Goal: Transaction & Acquisition: Purchase product/service

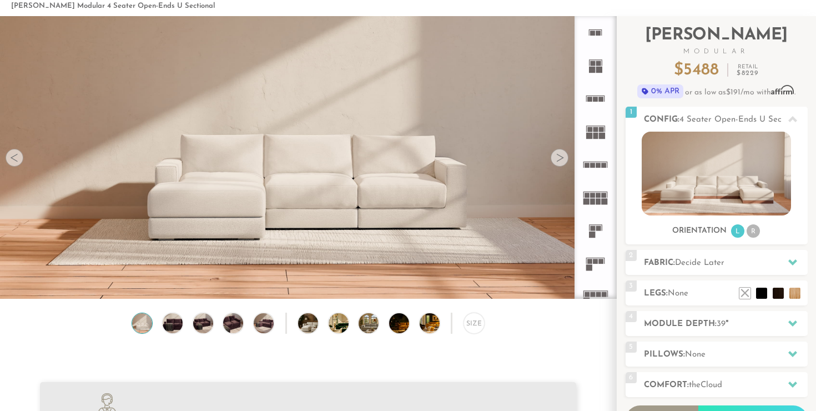
scroll to position [74, 0]
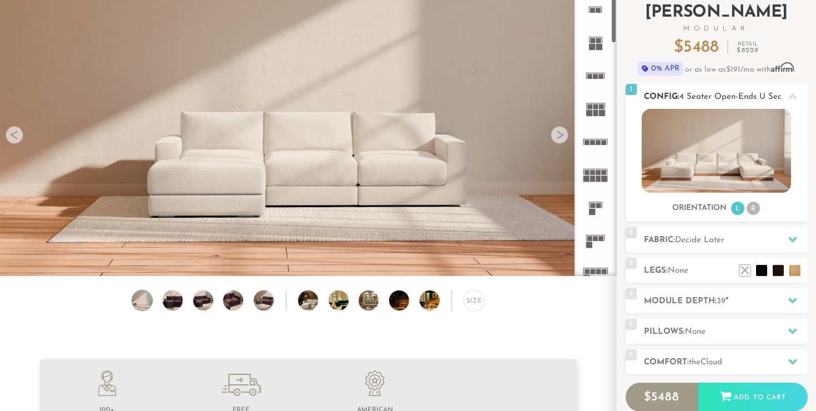
click at [669, 175] on img at bounding box center [716, 151] width 149 height 84
click at [672, 169] on img at bounding box center [716, 151] width 149 height 84
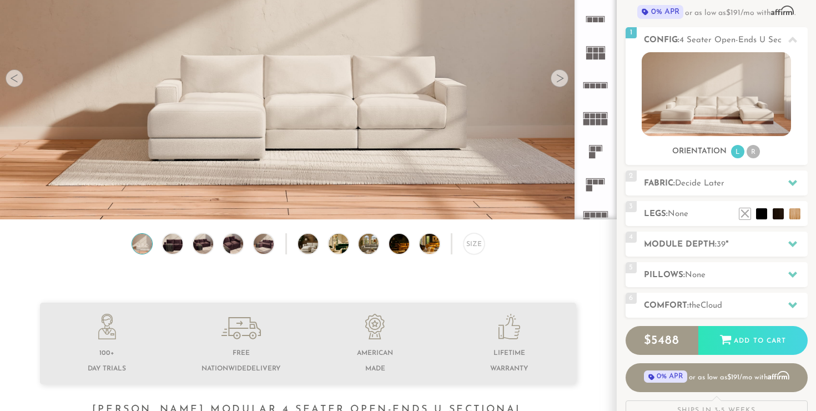
scroll to position [137, 0]
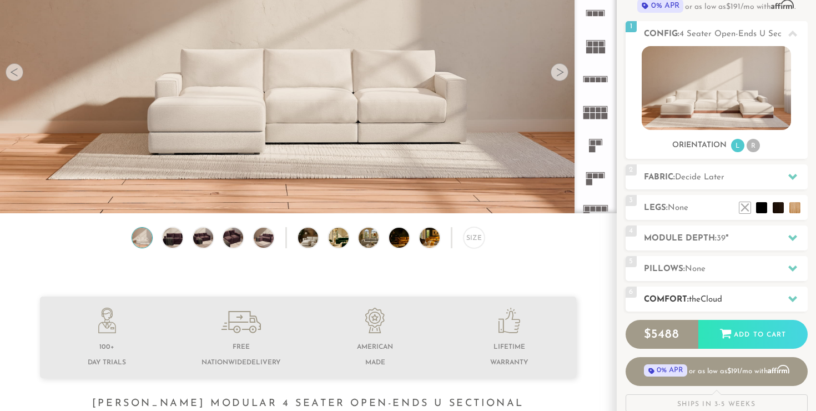
click at [695, 295] on span "the" at bounding box center [695, 299] width 12 height 8
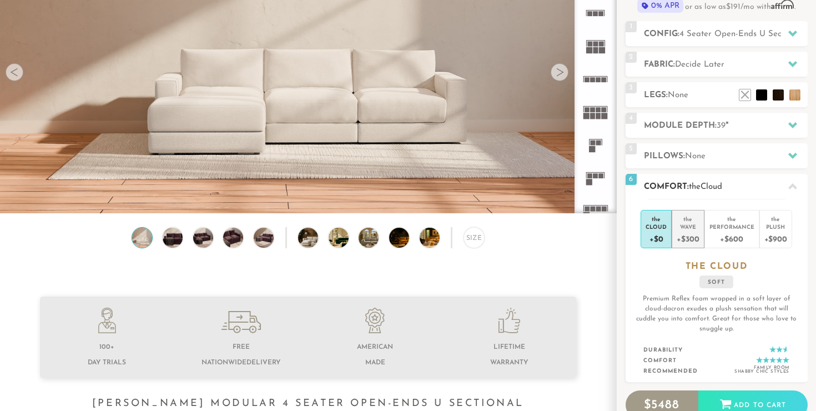
click at [697, 235] on div "+$300" at bounding box center [688, 238] width 22 height 16
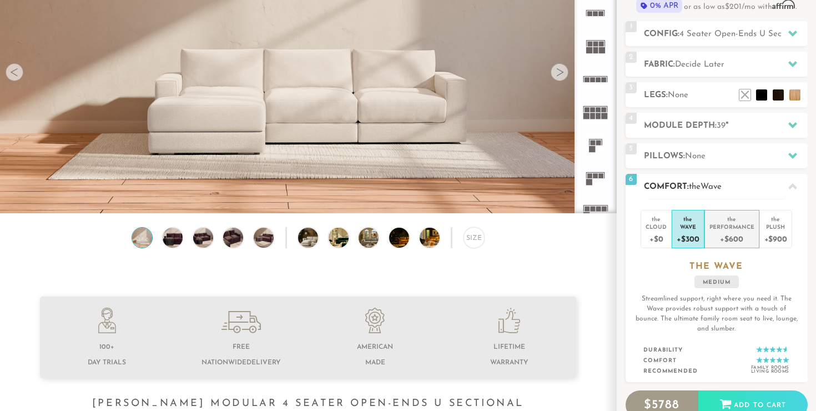
click at [712, 235] on div "+$600" at bounding box center [731, 238] width 45 height 16
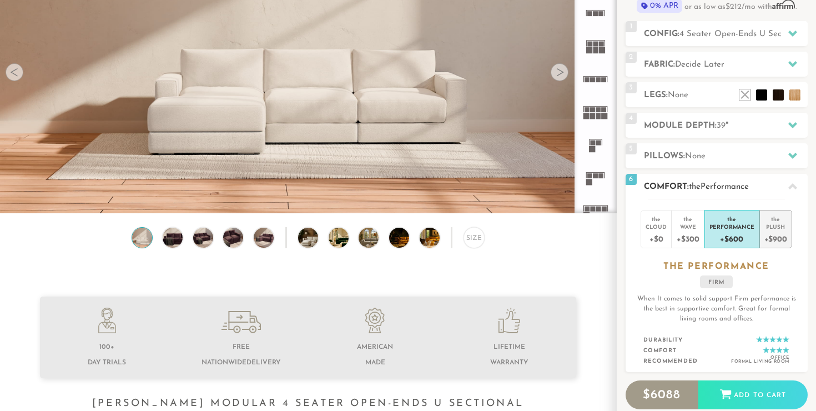
click at [774, 223] on div "Plush" at bounding box center [775, 227] width 23 height 8
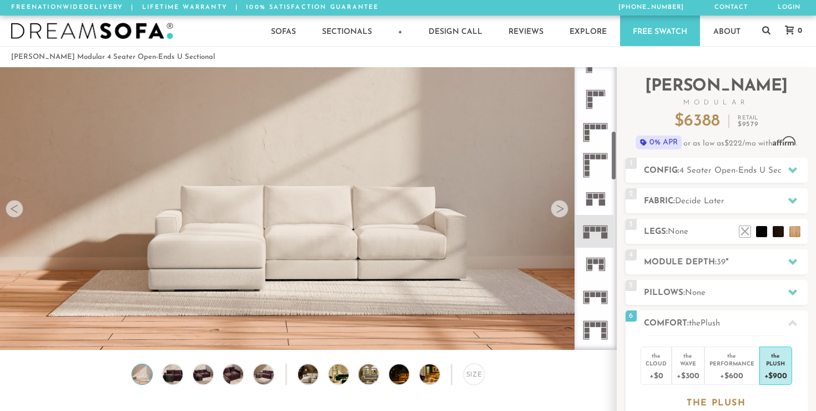
scroll to position [361, 0]
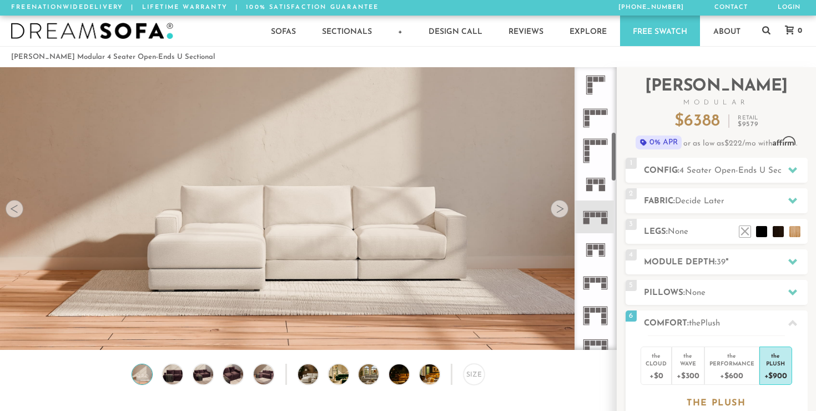
click at [597, 218] on icon at bounding box center [595, 216] width 33 height 33
click at [595, 217] on icon at bounding box center [595, 216] width 33 height 33
click at [593, 213] on rect at bounding box center [592, 214] width 5 height 5
click at [692, 202] on span "Decide Later" at bounding box center [699, 201] width 49 height 8
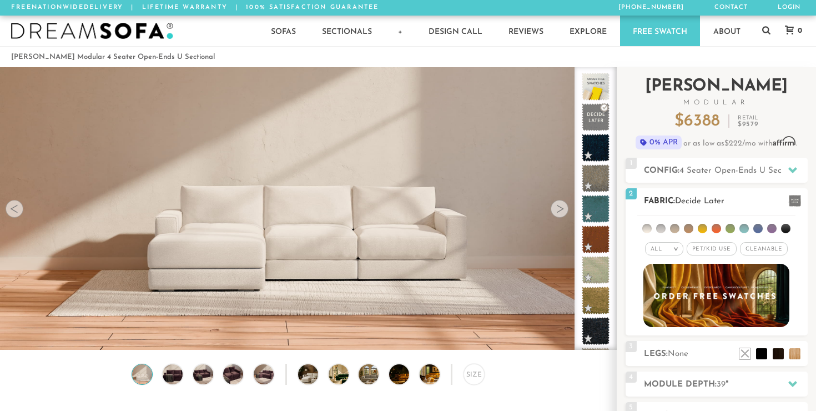
click at [755, 250] on span "Cleanable x" at bounding box center [764, 248] width 48 height 13
click at [661, 229] on li at bounding box center [660, 228] width 9 height 9
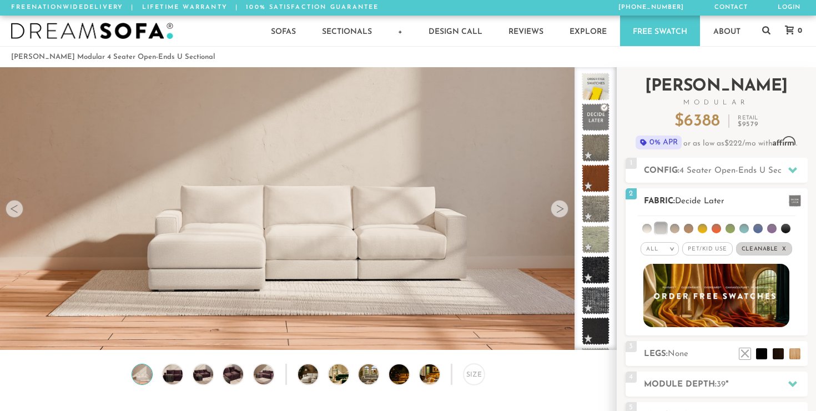
click at [661, 229] on li at bounding box center [660, 228] width 11 height 11
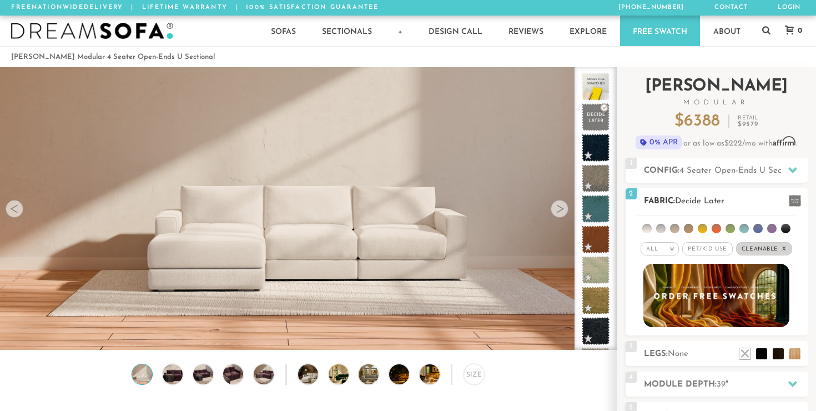
click at [675, 226] on li at bounding box center [674, 228] width 9 height 9
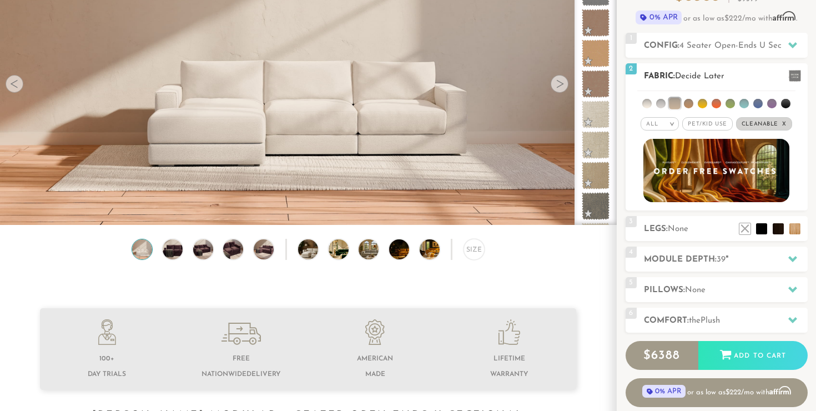
scroll to position [125, 0]
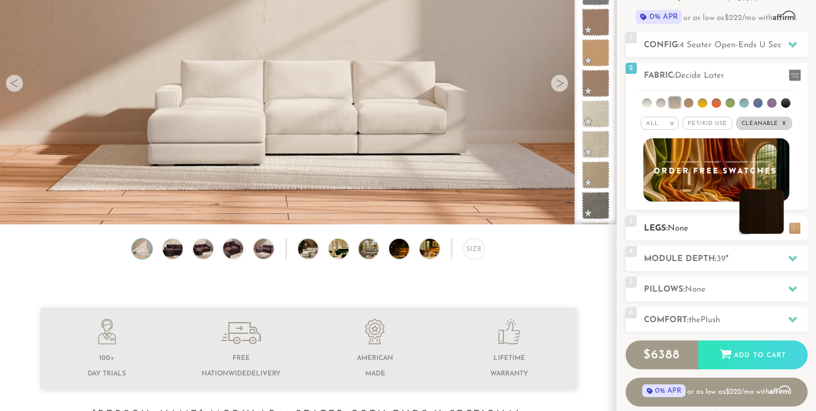
click at [762, 229] on li at bounding box center [761, 211] width 44 height 44
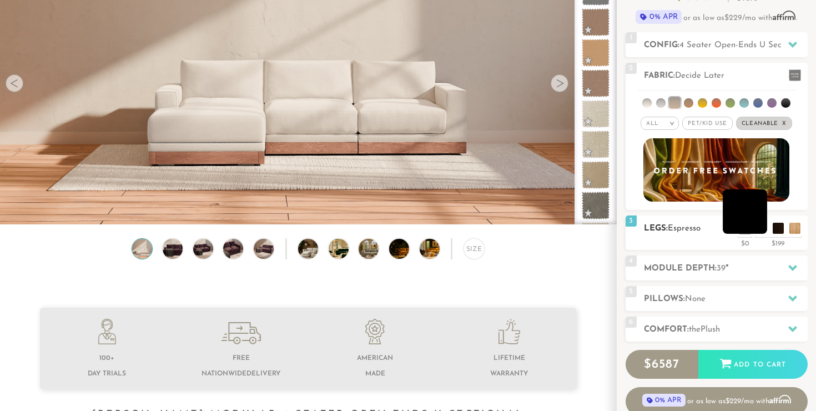
click at [765, 229] on li at bounding box center [745, 211] width 44 height 44
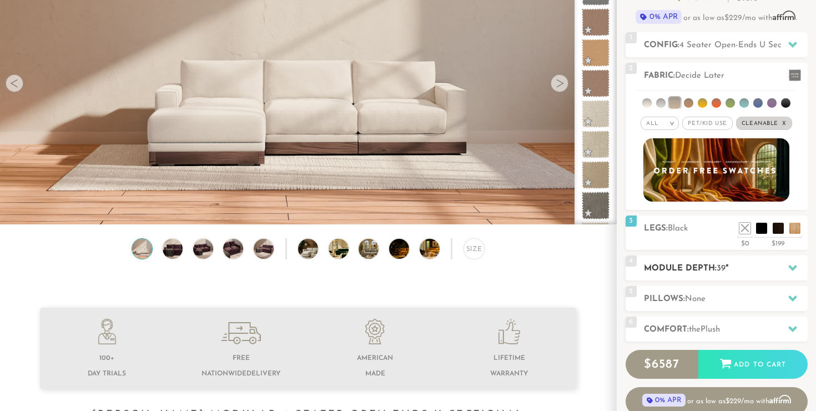
click at [791, 266] on icon at bounding box center [792, 268] width 9 height 6
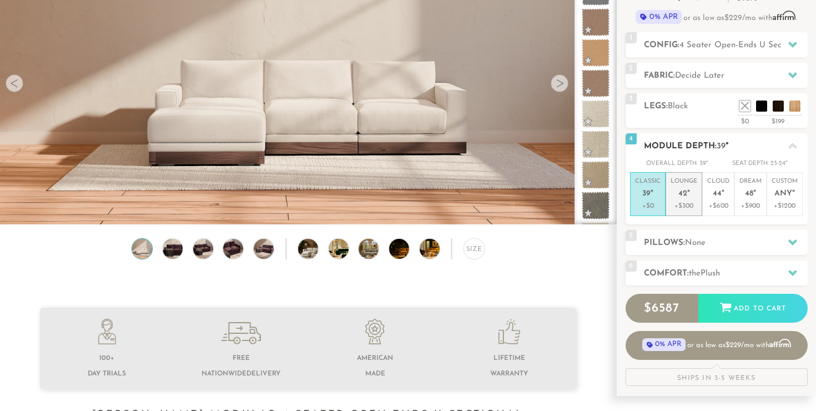
click at [687, 197] on em """ at bounding box center [688, 193] width 3 height 9
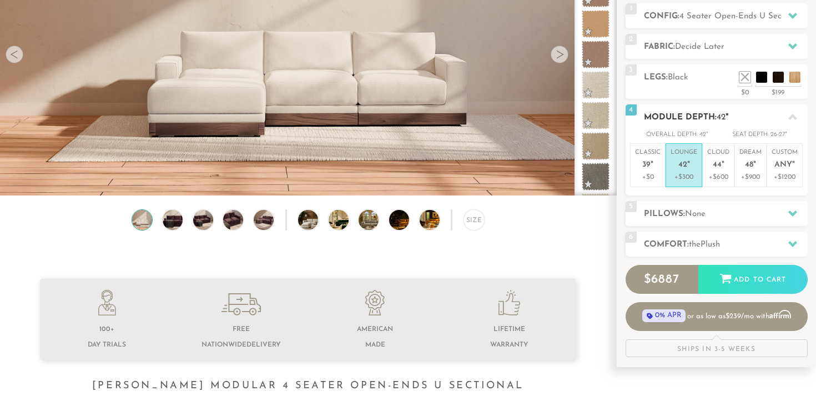
scroll to position [160, 0]
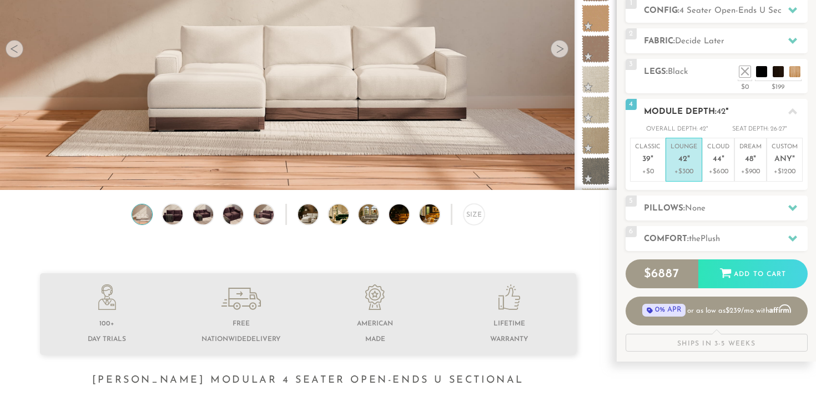
click at [684, 207] on h2 "Pillows: None" at bounding box center [726, 208] width 164 height 13
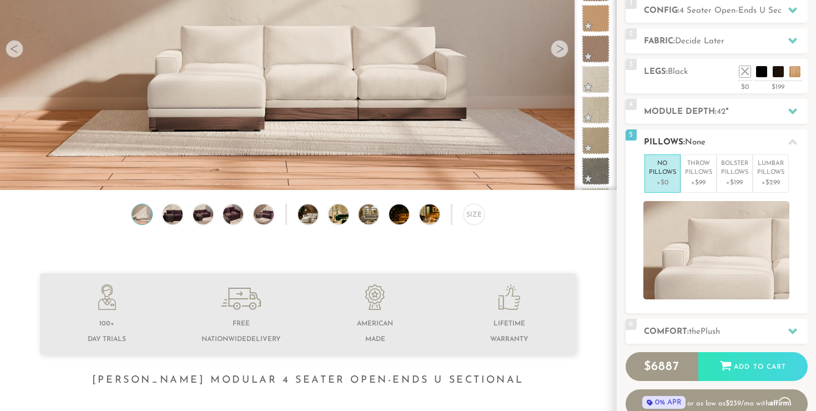
click at [661, 187] on p "+$0" at bounding box center [662, 183] width 27 height 10
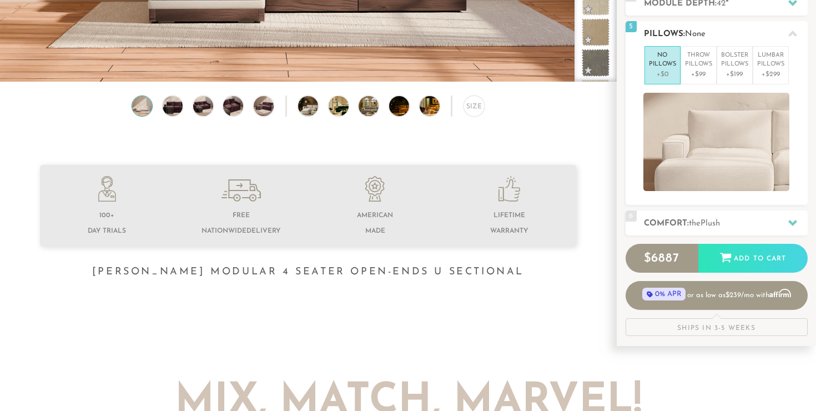
scroll to position [269, 0]
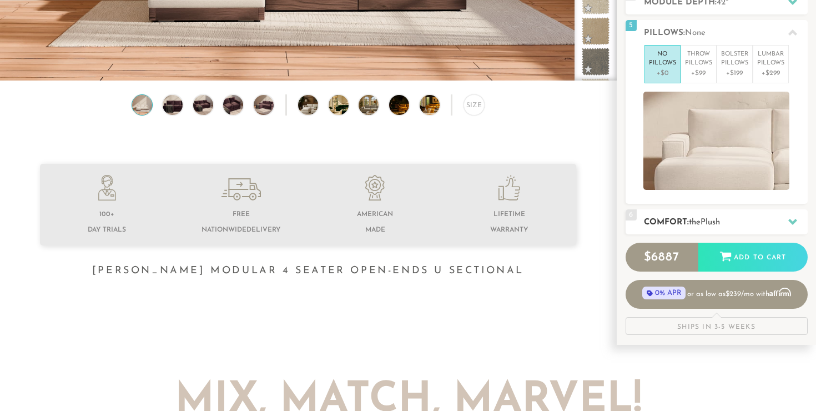
click at [681, 213] on div "6 Comfort: the Plush medium firm" at bounding box center [717, 221] width 182 height 25
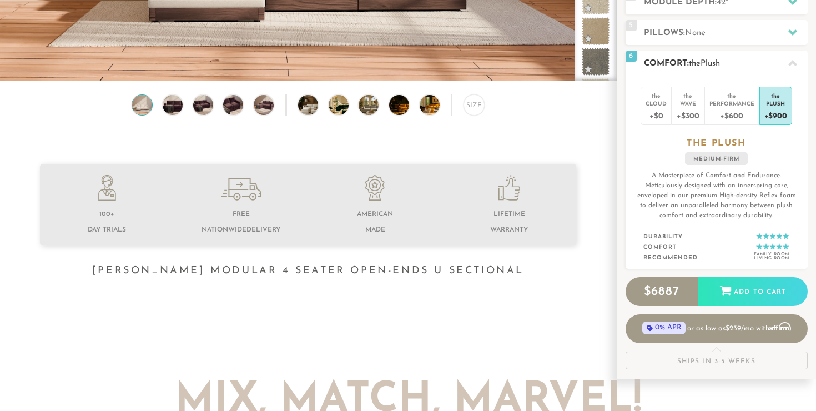
click at [771, 114] on div "+$900" at bounding box center [775, 115] width 23 height 16
click at [660, 290] on div "$ 6887 Add to Cart" at bounding box center [717, 290] width 182 height 29
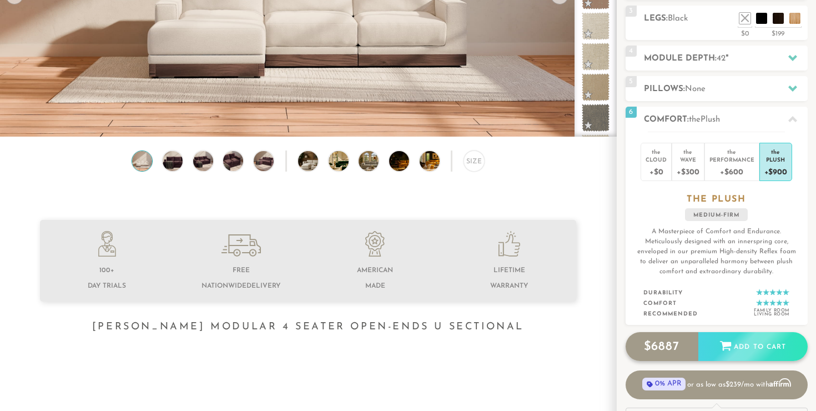
scroll to position [148, 0]
